Goal: Find specific page/section: Find specific page/section

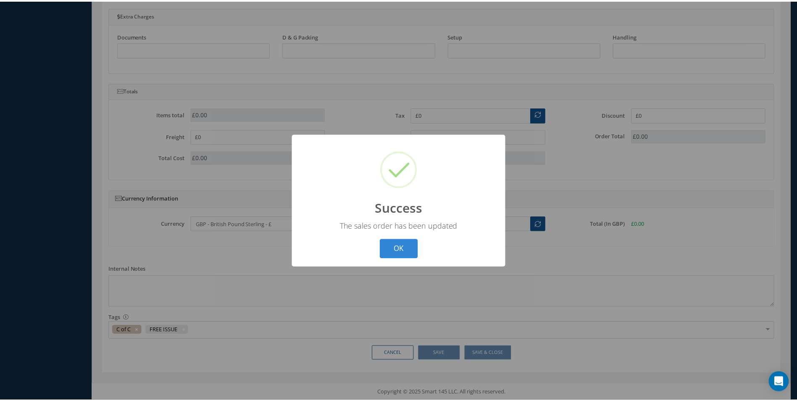
scroll to position [1705, 0]
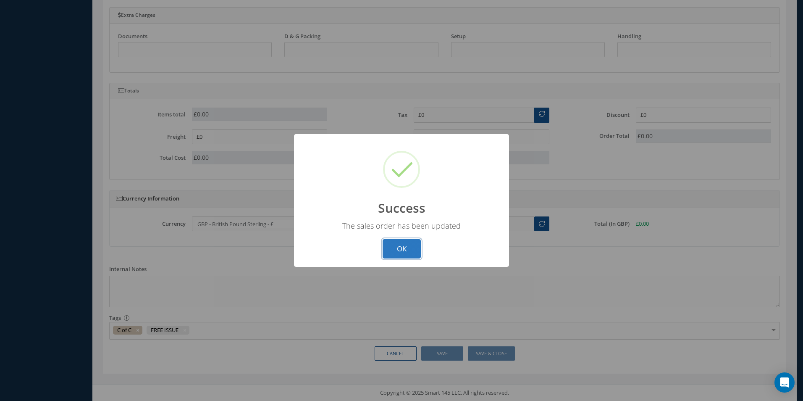
click at [410, 253] on button "OK" at bounding box center [402, 249] width 38 height 20
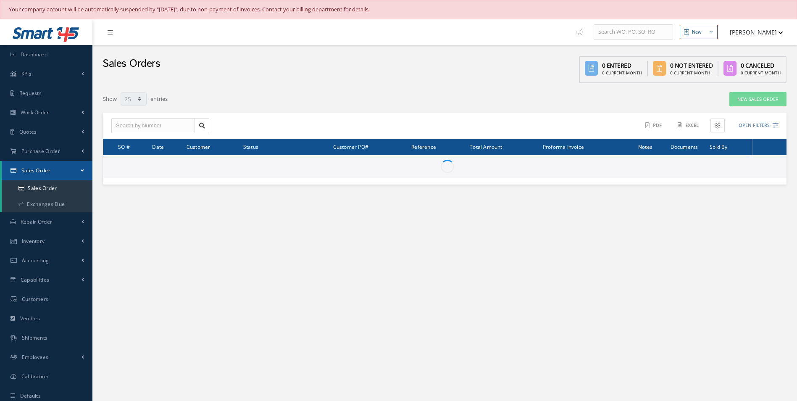
select select "25"
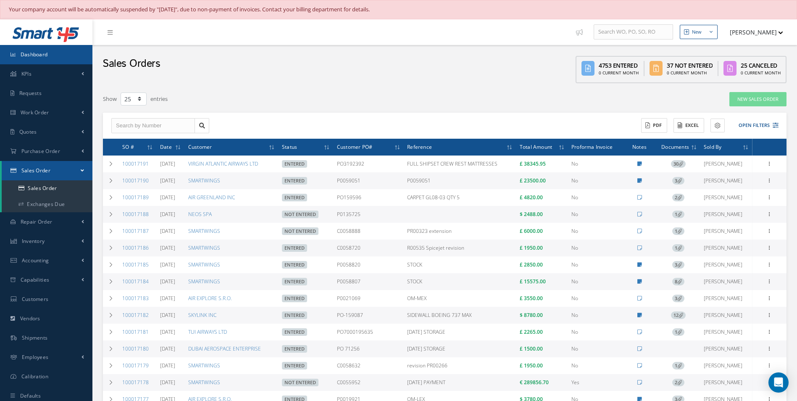
click at [57, 50] on link "Dashboard" at bounding box center [46, 54] width 92 height 19
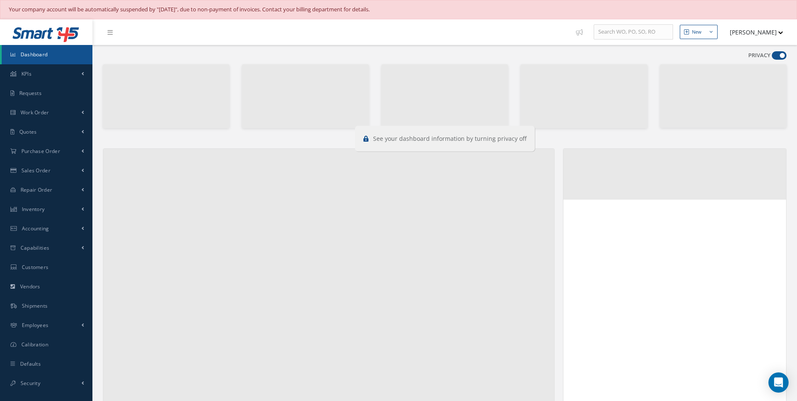
click at [777, 57] on span at bounding box center [778, 55] width 15 height 8
click at [771, 57] on input "checkbox" at bounding box center [771, 57] width 0 height 0
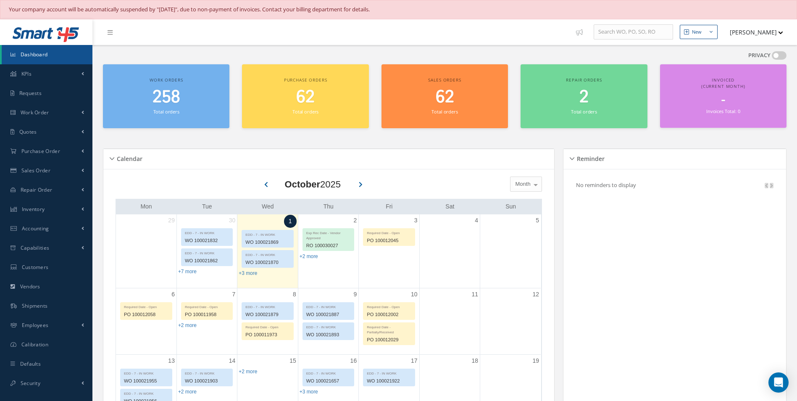
click at [777, 57] on span at bounding box center [778, 55] width 15 height 8
click at [771, 57] on input "checkbox" at bounding box center [771, 57] width 0 height 0
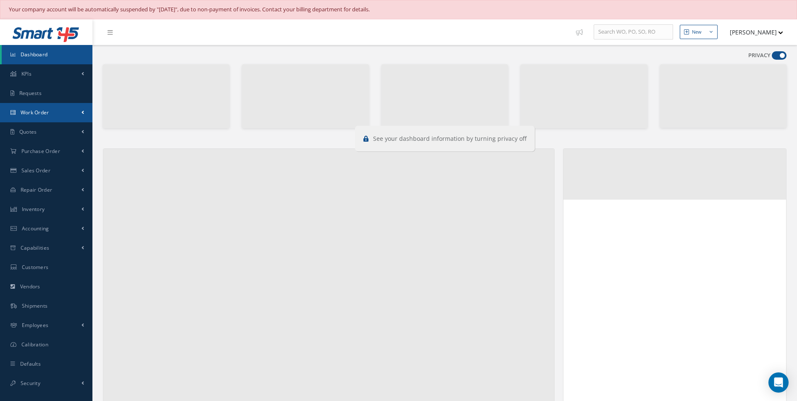
click at [24, 113] on span "Work Order" at bounding box center [35, 112] width 29 height 7
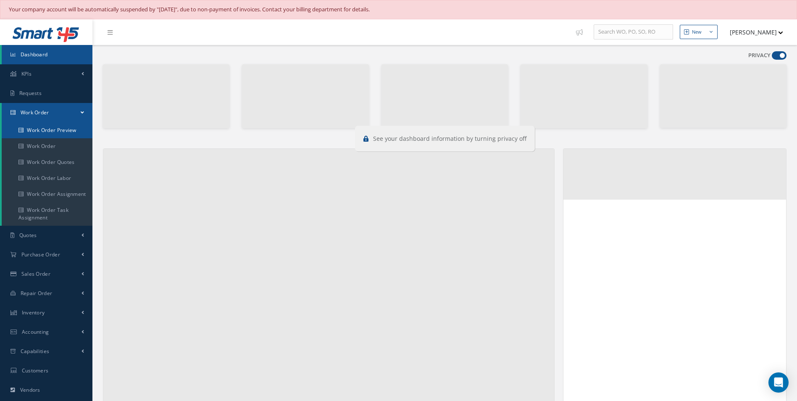
click at [52, 132] on link "Work Order Preview" at bounding box center [47, 130] width 91 height 16
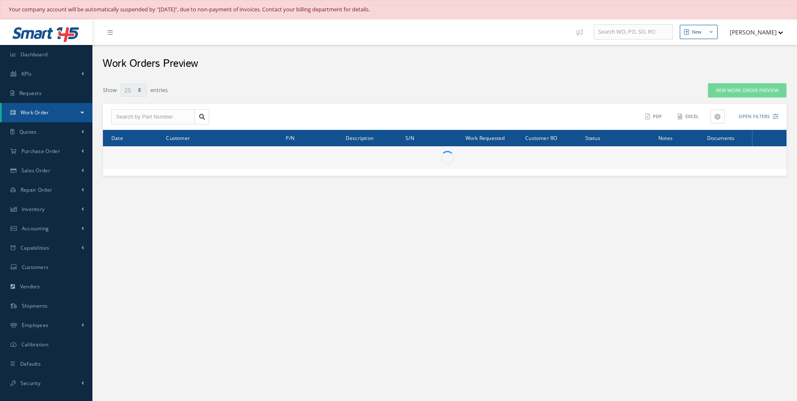
select select "25"
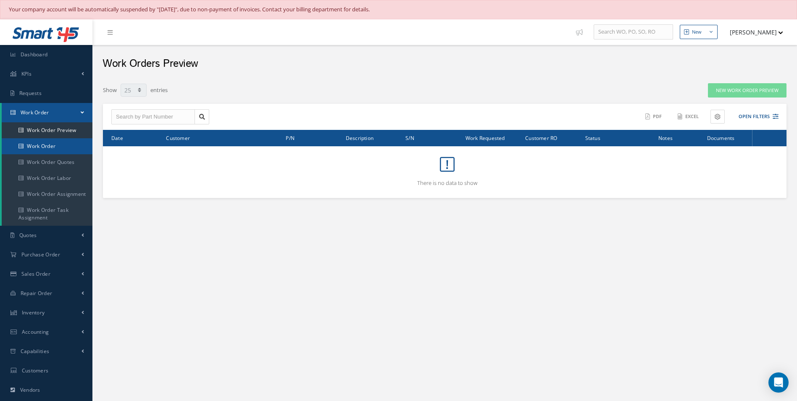
click at [52, 144] on link "Work Order" at bounding box center [47, 146] width 91 height 16
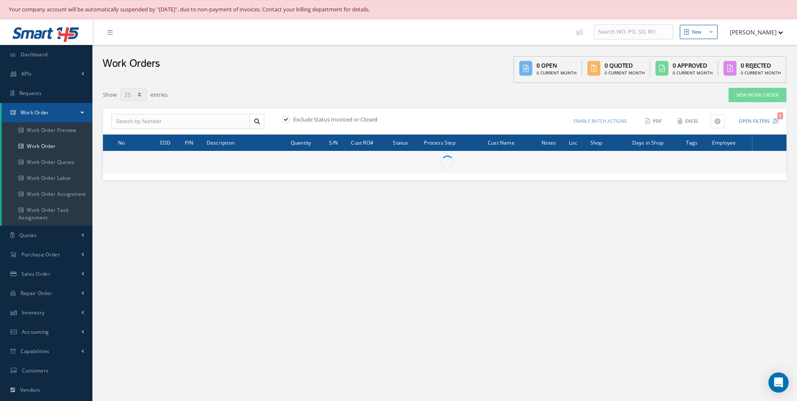
select select "25"
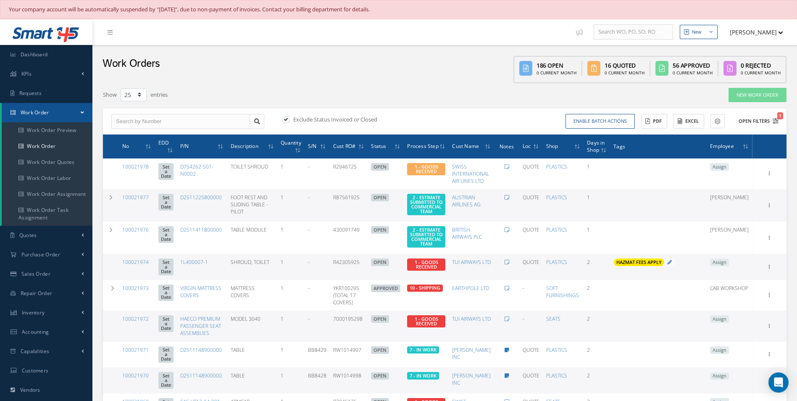
click at [776, 119] on icon "1" at bounding box center [775, 121] width 6 height 6
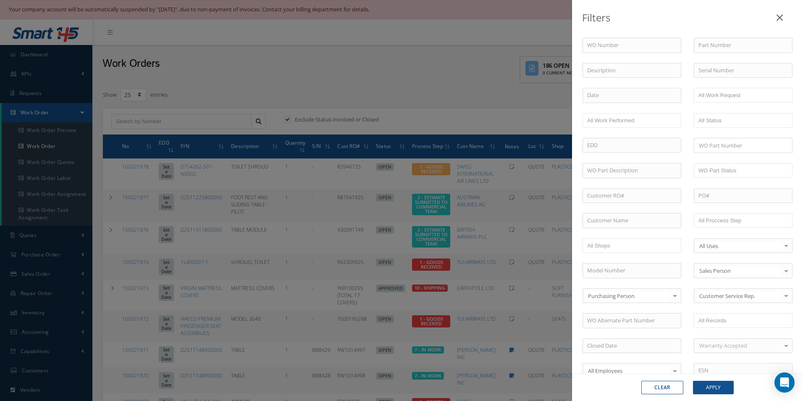
click at [416, 86] on div "Filters WO Number Part Number Description Serial Number - BER CERTIFICATION FIL…" at bounding box center [401, 200] width 803 height 401
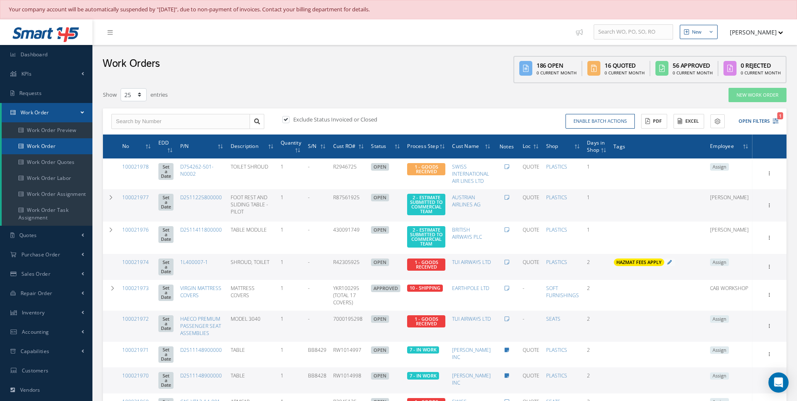
click at [50, 141] on link "Work Order" at bounding box center [47, 146] width 91 height 16
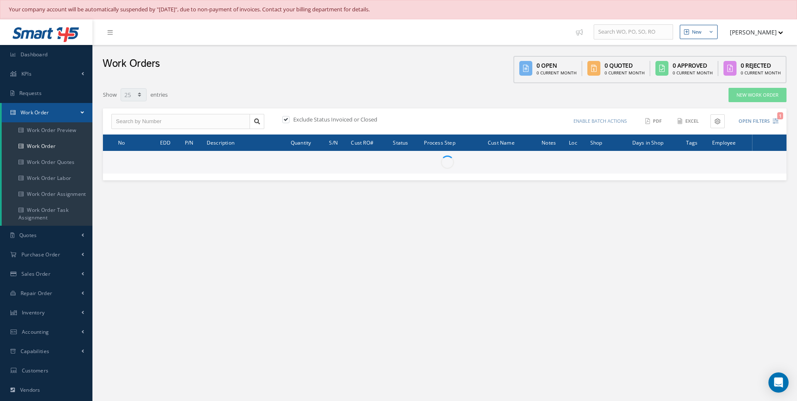
select select "25"
type input "All Work Request"
type input "All Work Performed"
type input "All Status"
type input "WO Part Status"
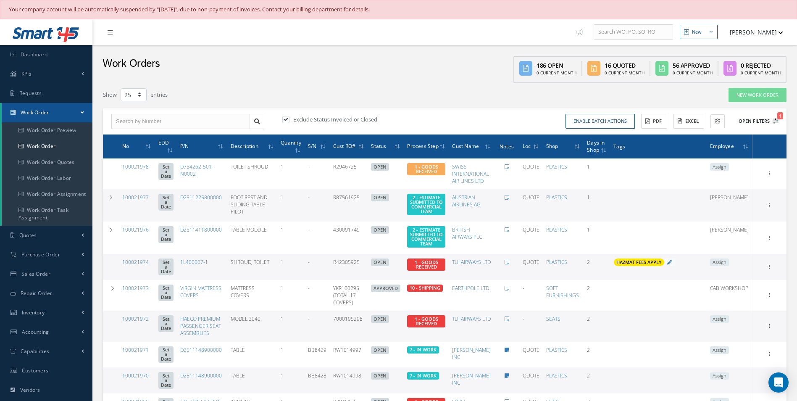
click at [776, 126] on button "Open Filters 1" at bounding box center [754, 121] width 47 height 14
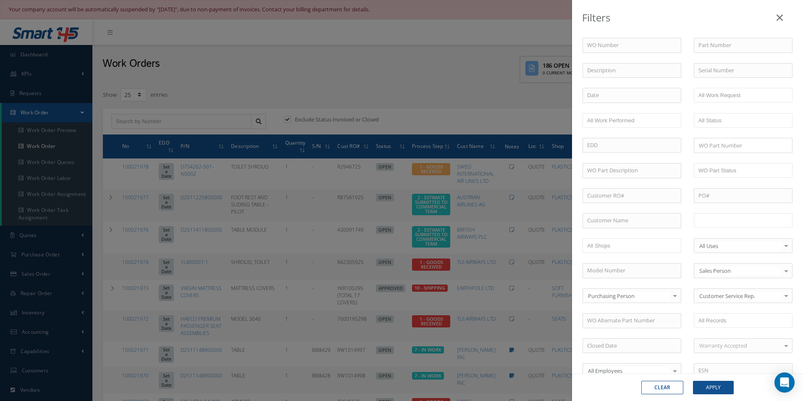
click at [721, 227] on ul at bounding box center [743, 220] width 99 height 15
click at [717, 384] on button "Apply" at bounding box center [713, 386] width 41 height 13
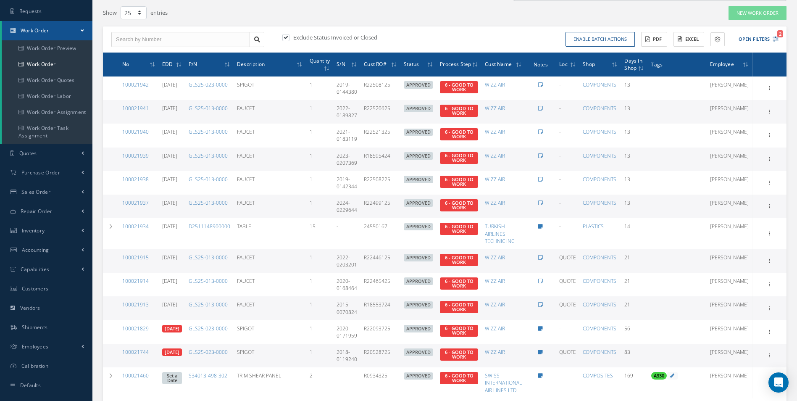
scroll to position [84, 0]
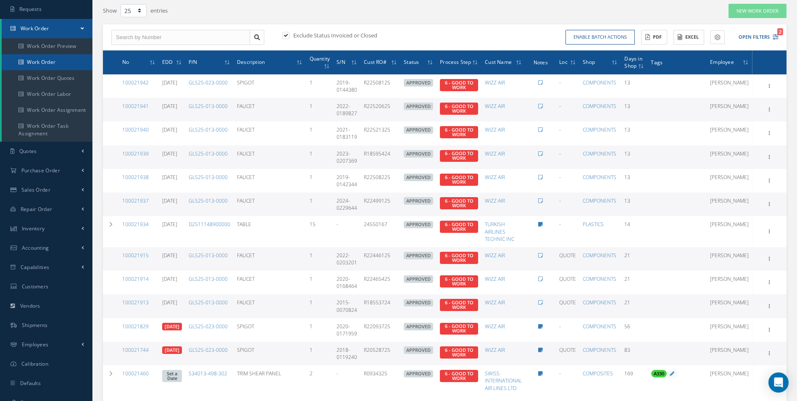
click at [51, 65] on link "Work Order" at bounding box center [47, 62] width 91 height 16
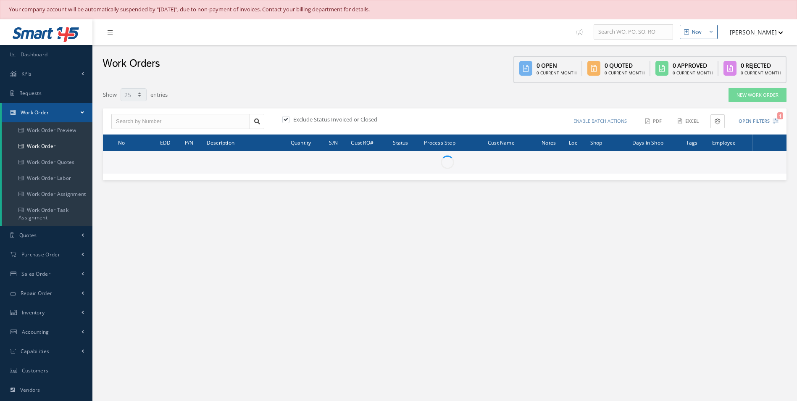
select select "25"
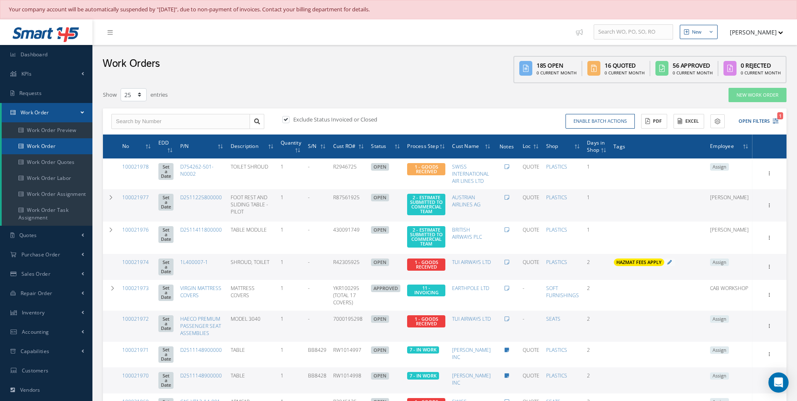
click at [47, 145] on link "Work Order" at bounding box center [47, 146] width 91 height 16
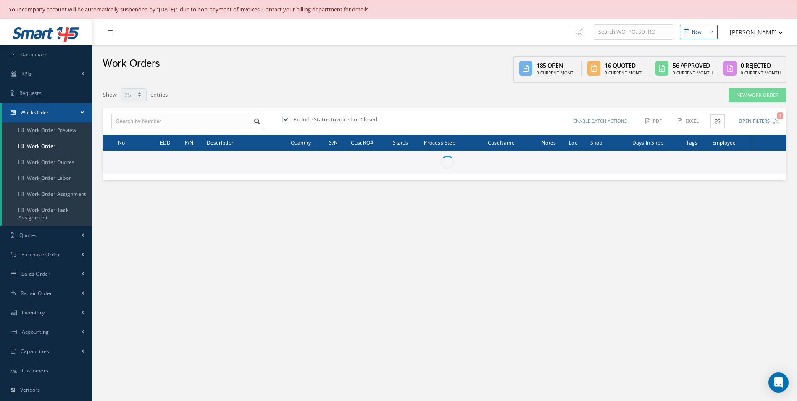
select select "25"
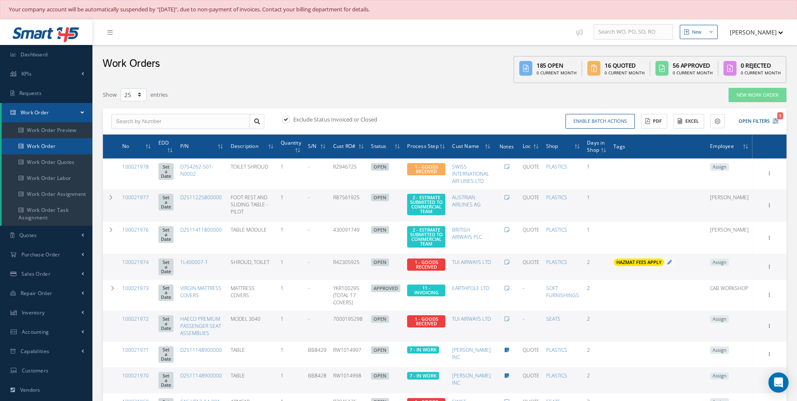
click at [41, 140] on link "Work Order" at bounding box center [47, 146] width 91 height 16
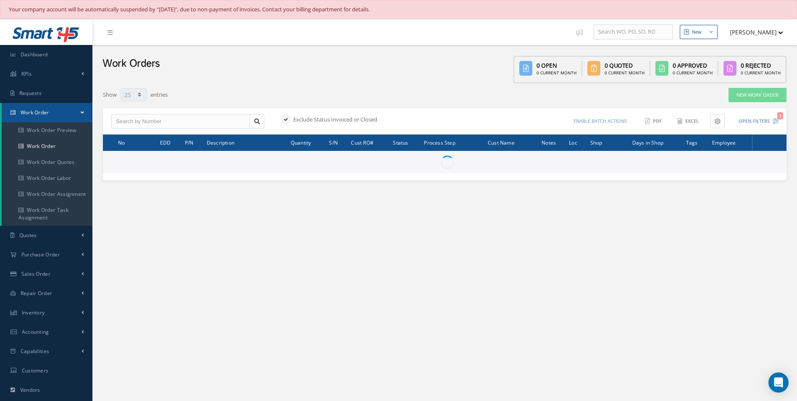
select select "25"
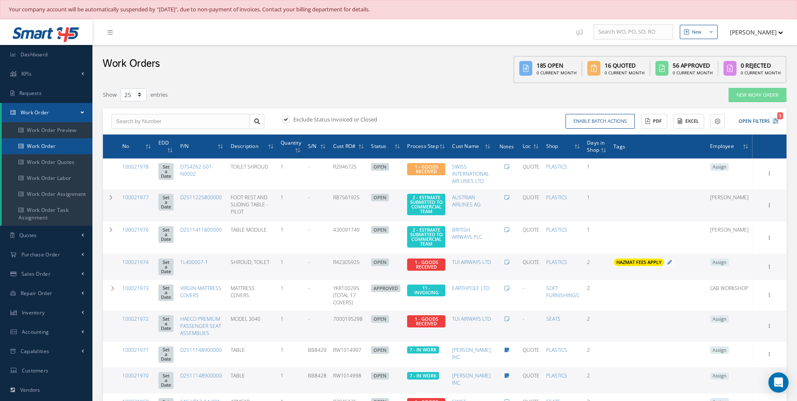
click at [32, 146] on link "Work Order" at bounding box center [47, 146] width 91 height 16
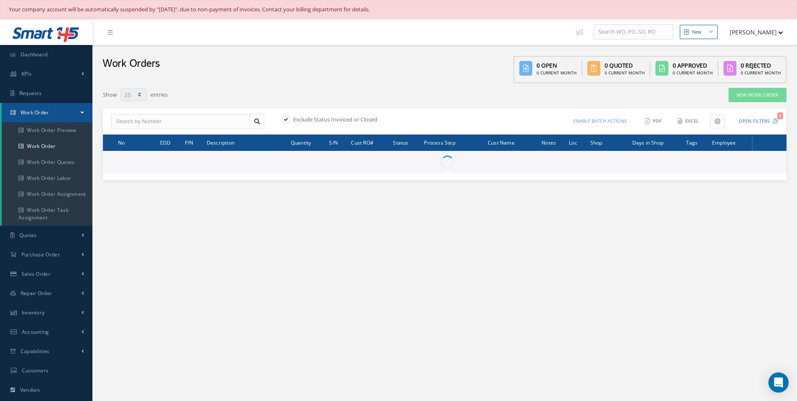
select select "25"
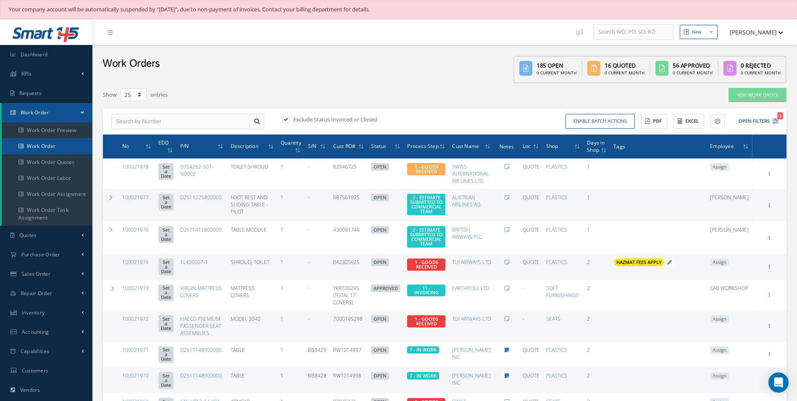
click at [44, 148] on link "Work Order" at bounding box center [47, 146] width 91 height 16
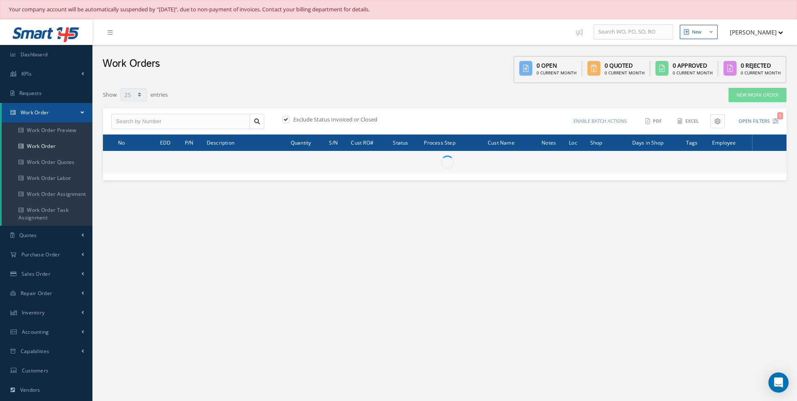
select select "25"
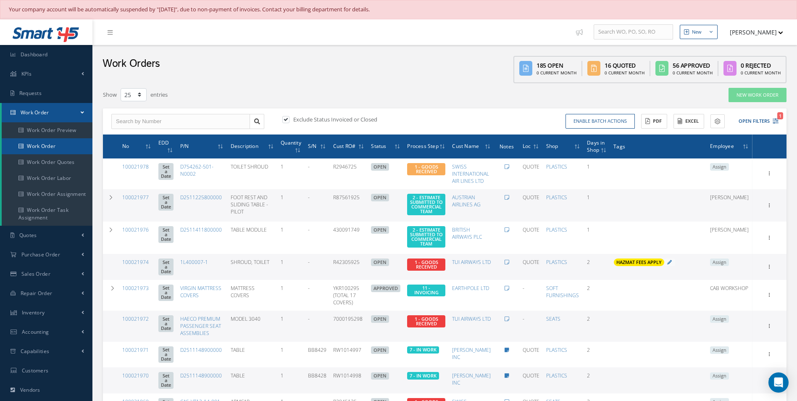
click at [33, 142] on link "Work Order" at bounding box center [47, 146] width 91 height 16
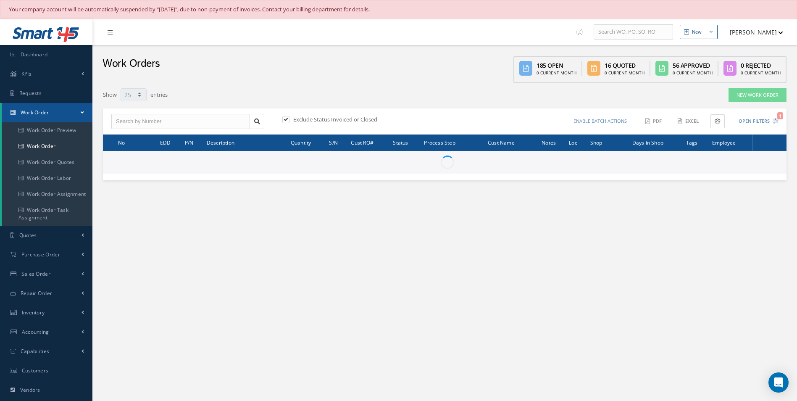
select select "25"
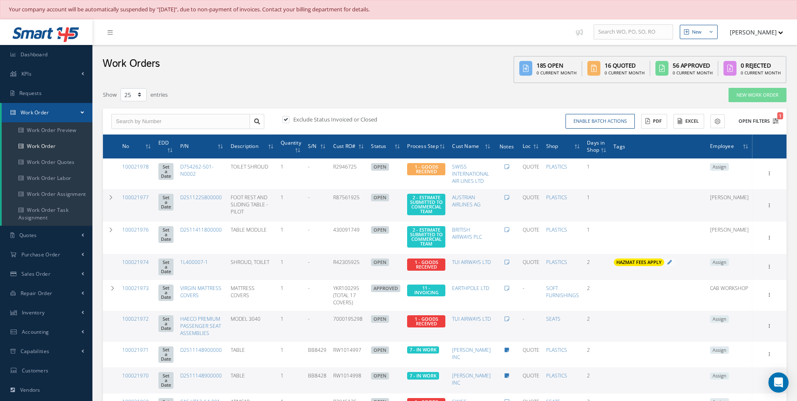
click at [777, 122] on icon "1" at bounding box center [775, 121] width 6 height 6
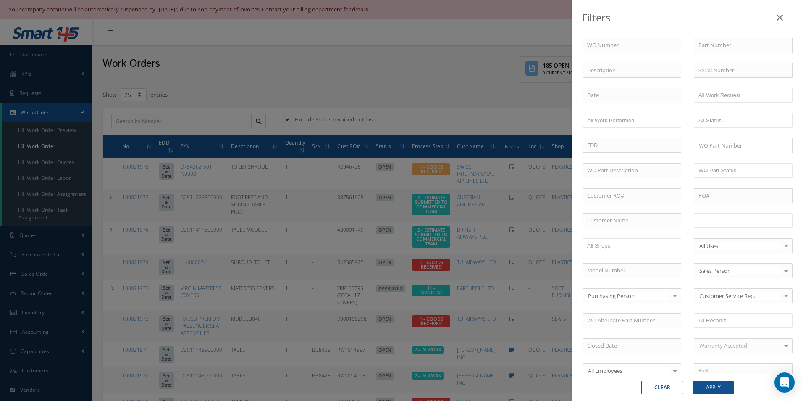
click at [754, 220] on ul at bounding box center [743, 220] width 99 height 15
click at [718, 384] on button "Apply" at bounding box center [713, 386] width 41 height 13
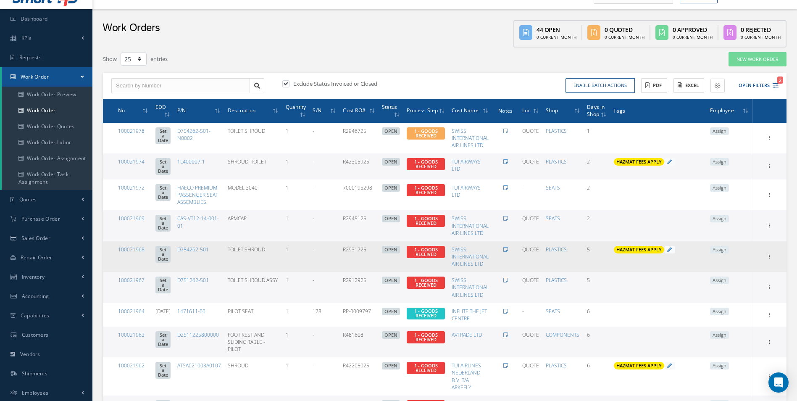
scroll to position [84, 0]
